Goal: Navigation & Orientation: Go to known website

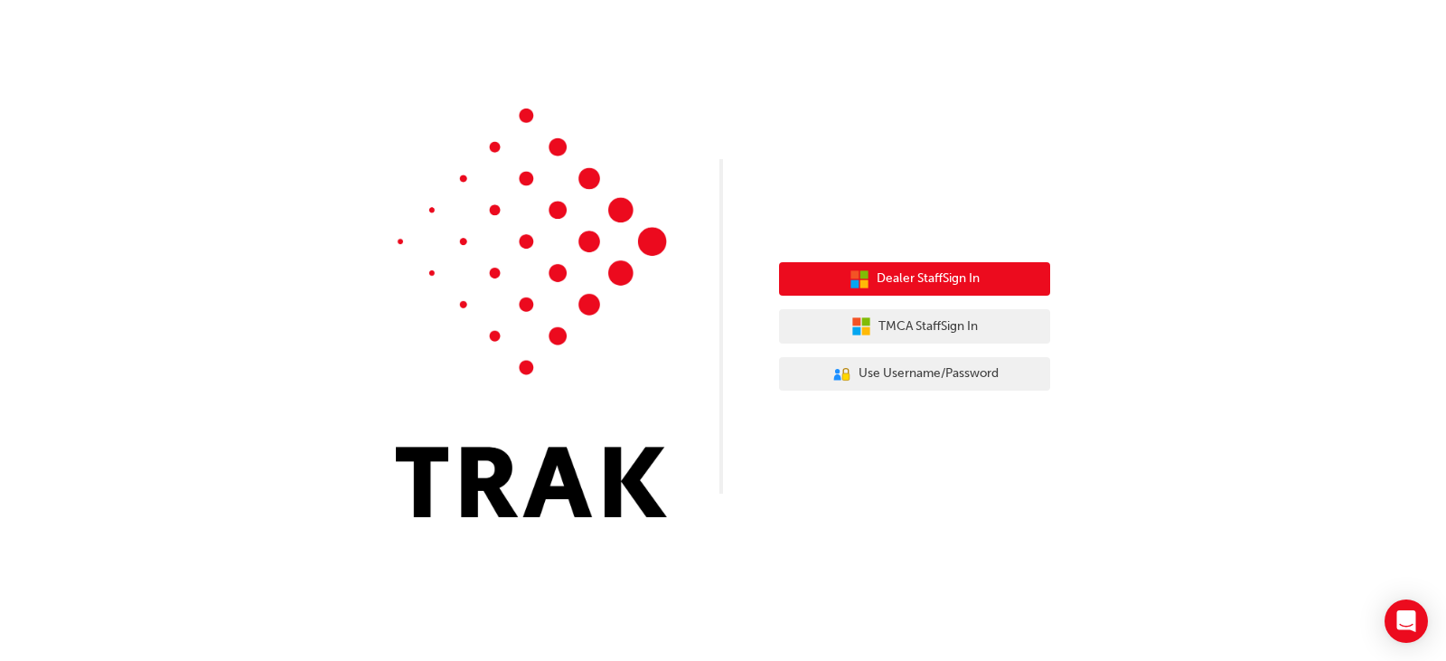
click at [970, 266] on button "Dealer Staff Sign In" at bounding box center [914, 279] width 271 height 34
